Goal: Use online tool/utility: Utilize a website feature to perform a specific function

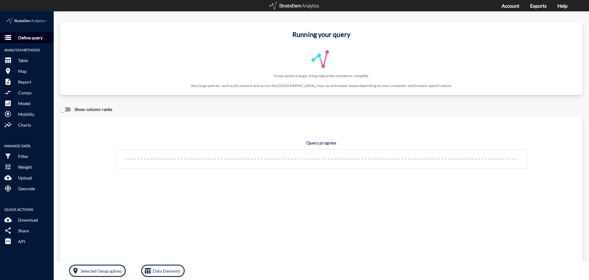
click p "Define query"
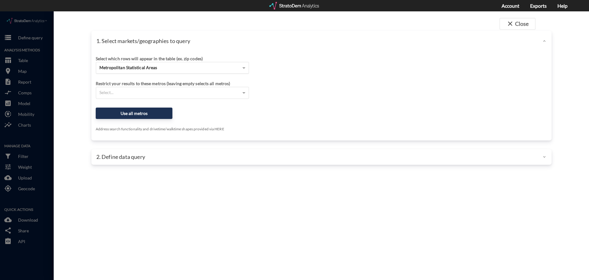
click span "Metropolitan Statistical Areas"
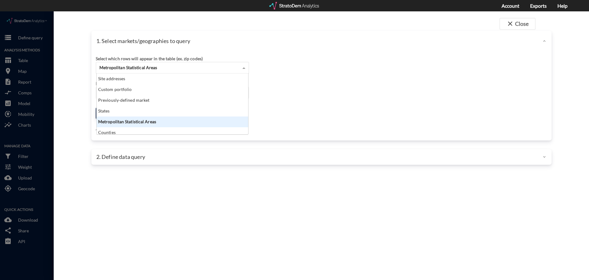
scroll to position [56, 148]
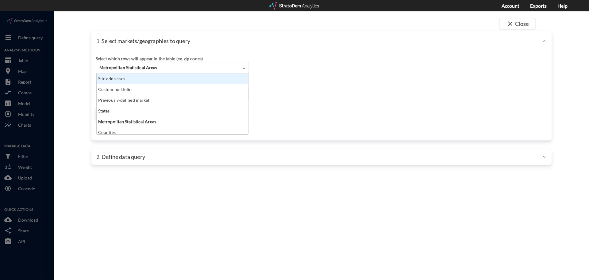
click div "Site addresses"
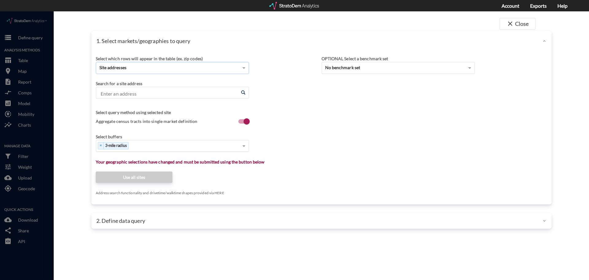
drag, startPoint x: 182, startPoint y: 134, endPoint x: 176, endPoint y: 134, distance: 5.9
click div "× 3-mile radius"
click div "Select..."
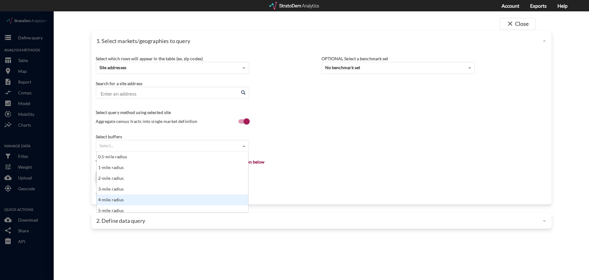
scroll to position [3, 0]
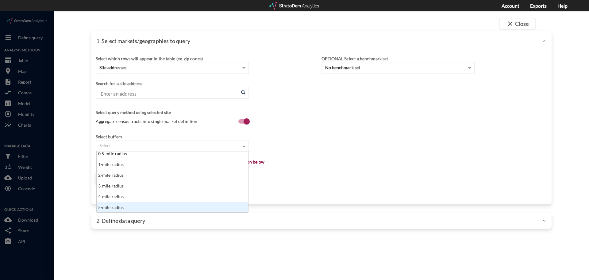
click div "5-mile radius"
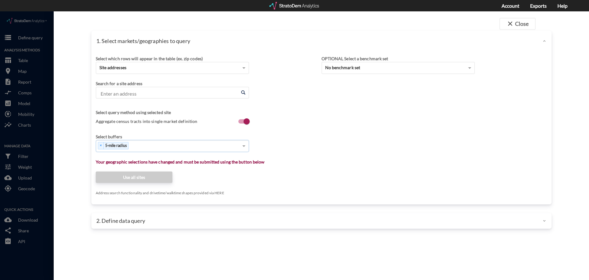
click input "Enter an address"
click li "1450 Whaley Dr, Forney, Texas"
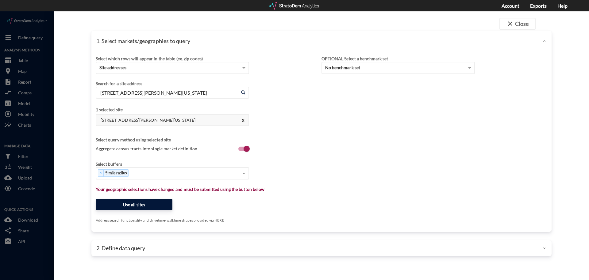
type input "1450 Whaley Dr, Forney, Texas"
click button "Use all sites"
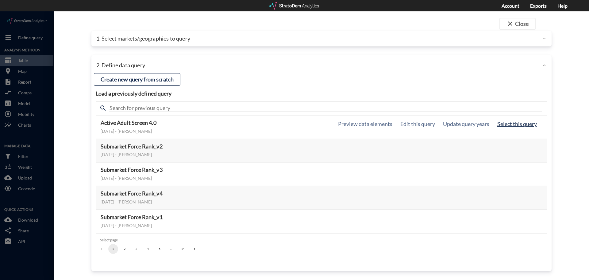
click button "Select this query"
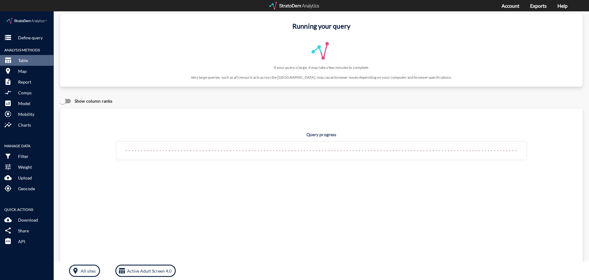
scroll to position [0, 0]
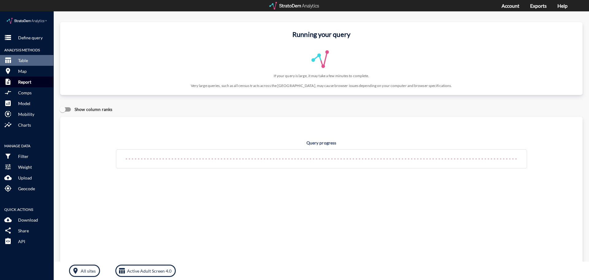
click p "Report"
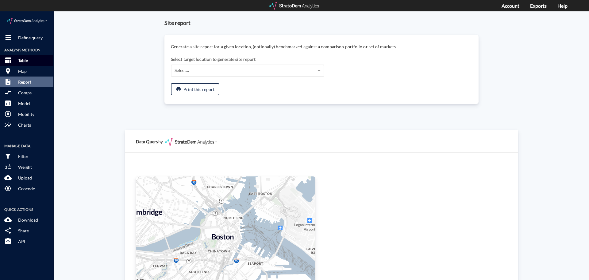
click button "table_chart Table"
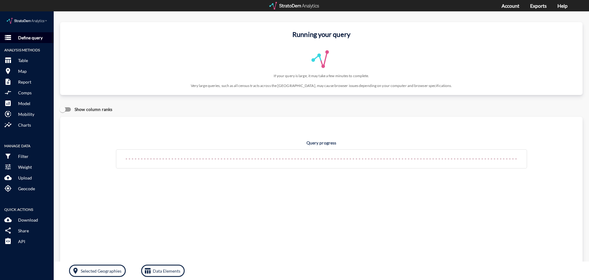
click button "storage Define query"
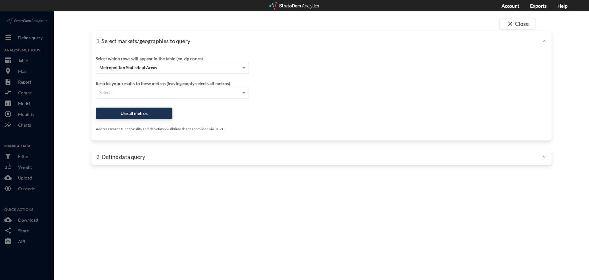
click div "Metropolitan Statistical Areas"
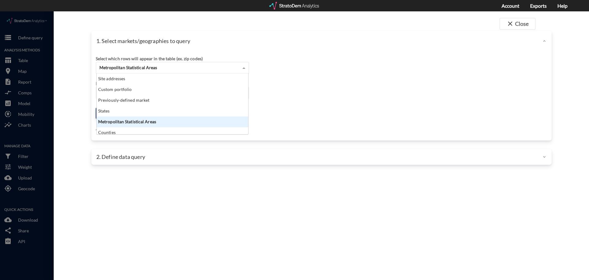
scroll to position [56, 148]
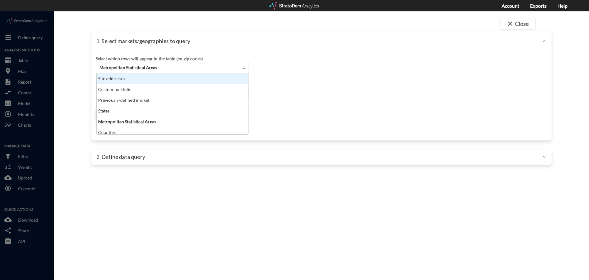
click div "Site addresses"
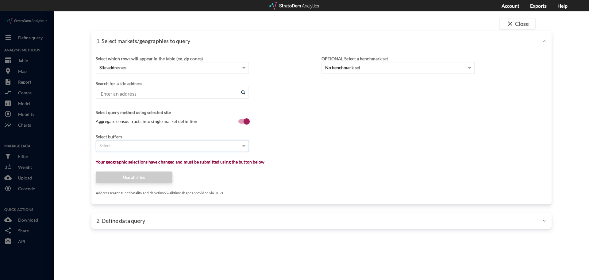
click div "Select..."
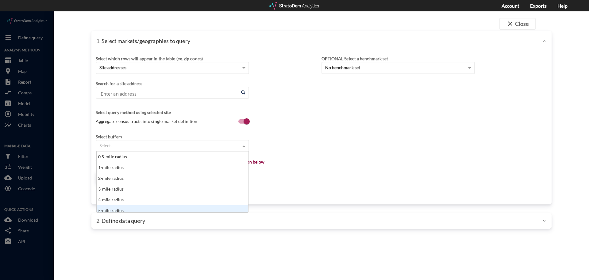
scroll to position [3, 0]
click div "5-mile radius"
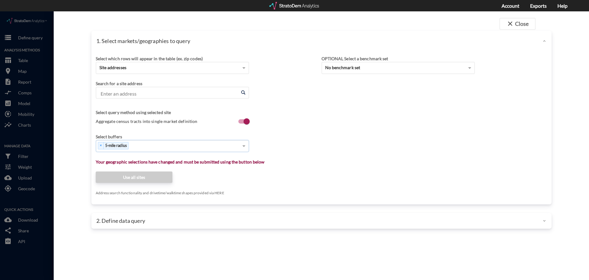
click input "Enter an address"
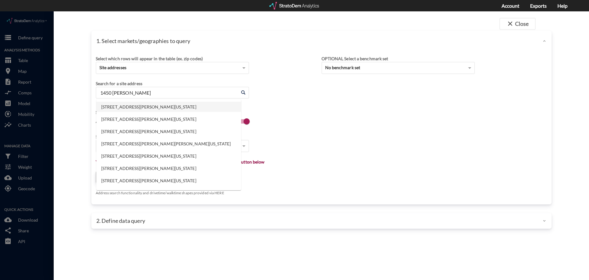
click li "1450 Whaley Dr, Forney, Texas"
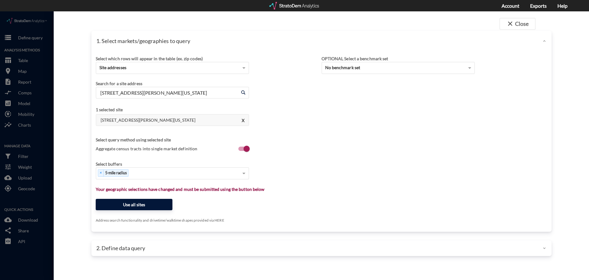
type input "1450 Whaley Dr, Forney, Texas"
click button "Use all sites"
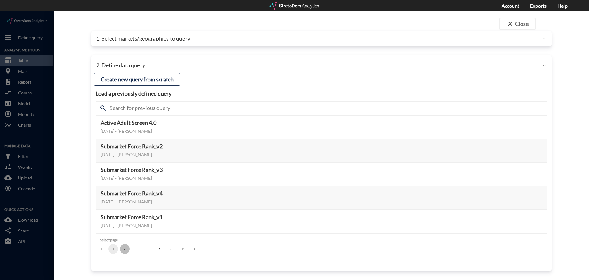
click button "2"
click button "3"
click button "4"
click button "5"
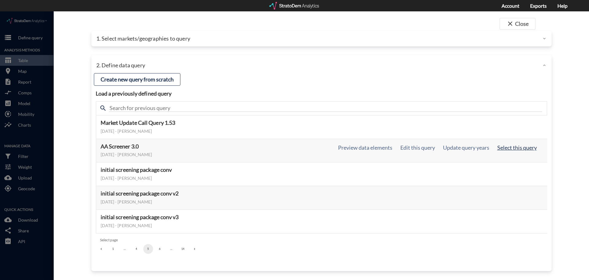
click button "Select this query"
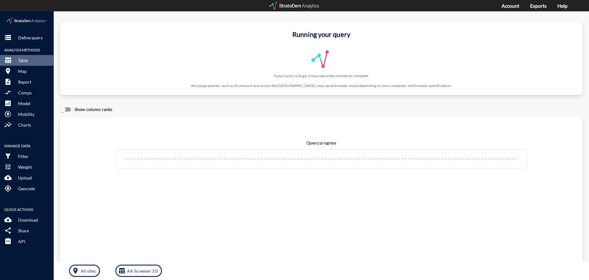
click div "Query progress Home value estimates modeled in part using aggregate data provid…"
